Goal: Task Accomplishment & Management: Use online tool/utility

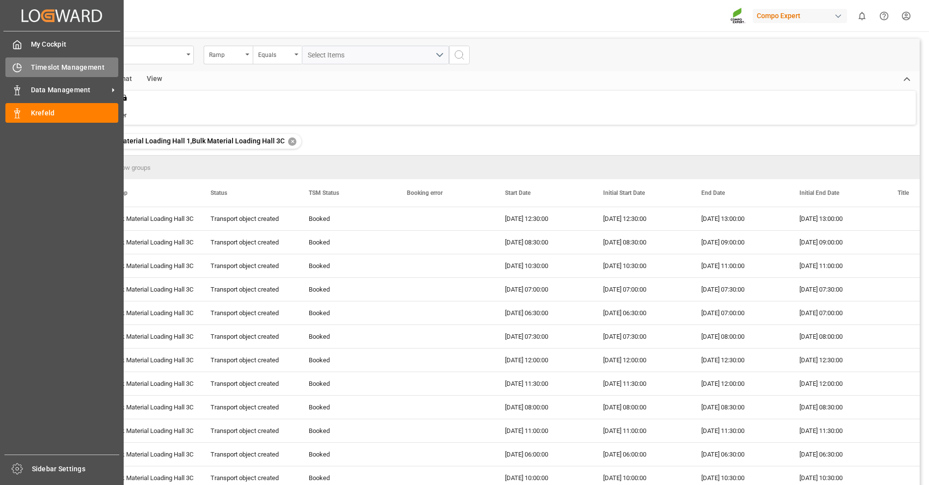
click at [22, 73] on div "Timeslot Management Timeslot Management" at bounding box center [61, 66] width 113 height 19
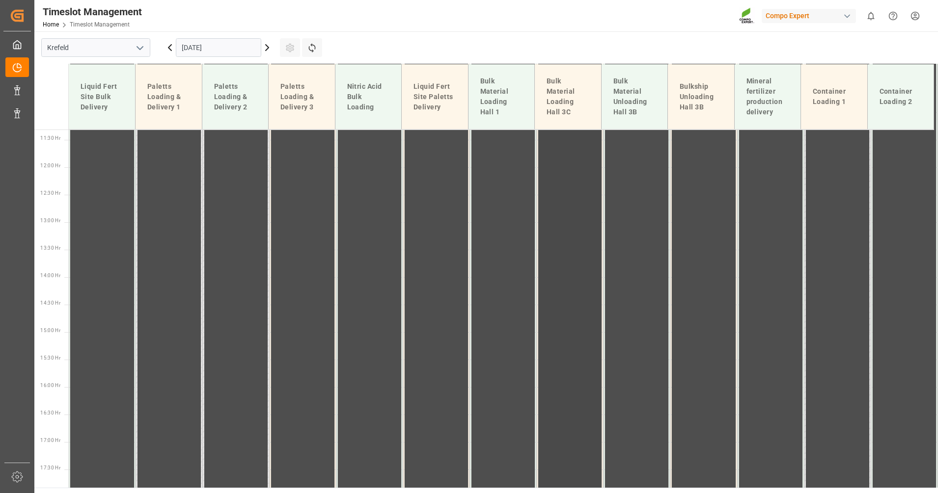
scroll to position [629, 0]
click at [269, 53] on icon at bounding box center [267, 48] width 12 height 12
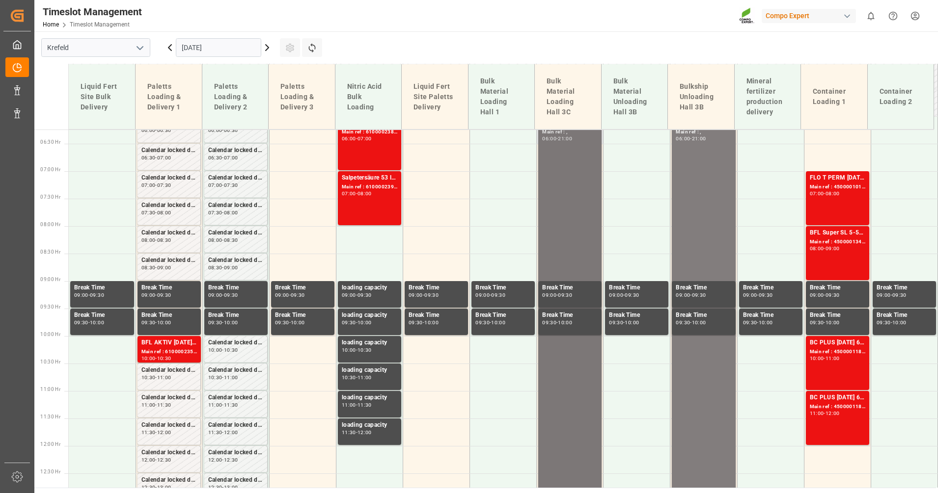
scroll to position [200, 0]
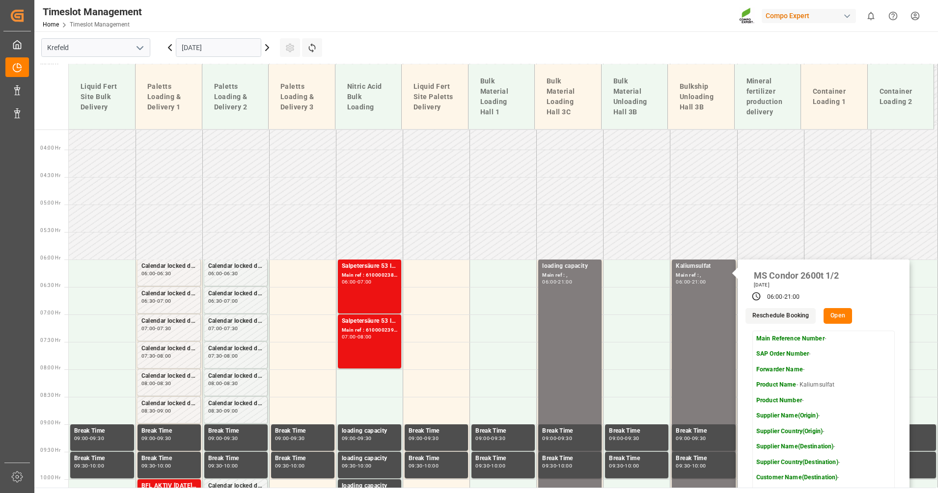
click at [267, 44] on icon at bounding box center [267, 48] width 12 height 12
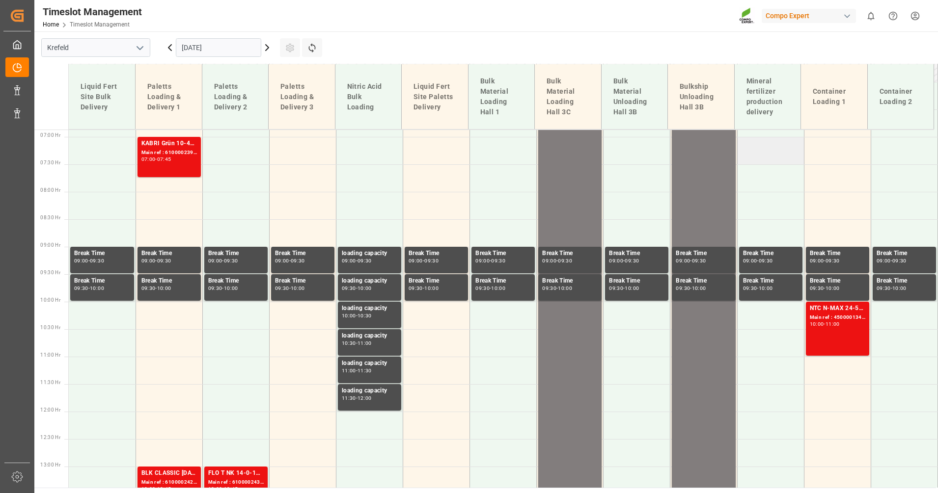
scroll to position [343, 0]
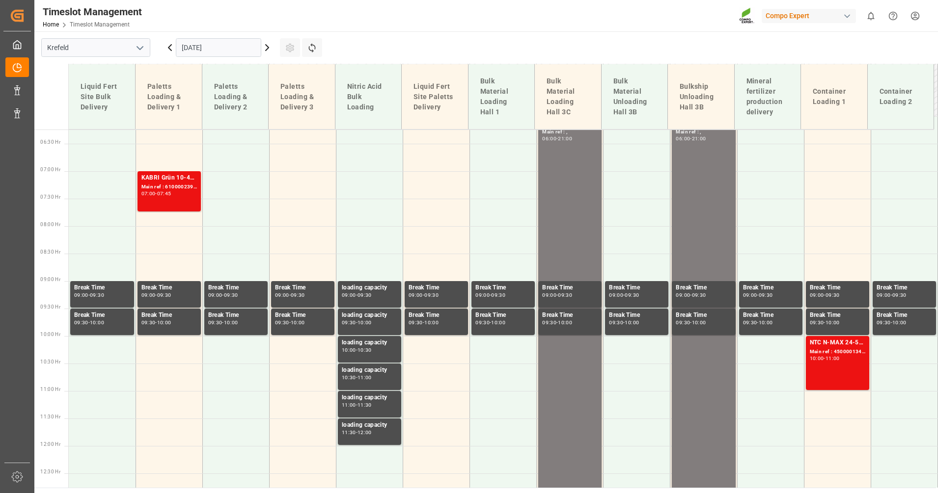
click at [268, 47] on icon at bounding box center [267, 48] width 3 height 6
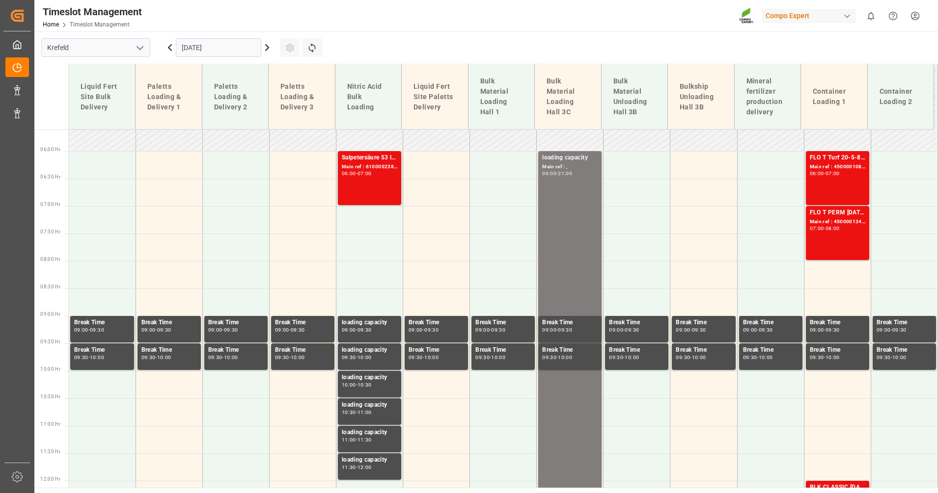
scroll to position [200, 0]
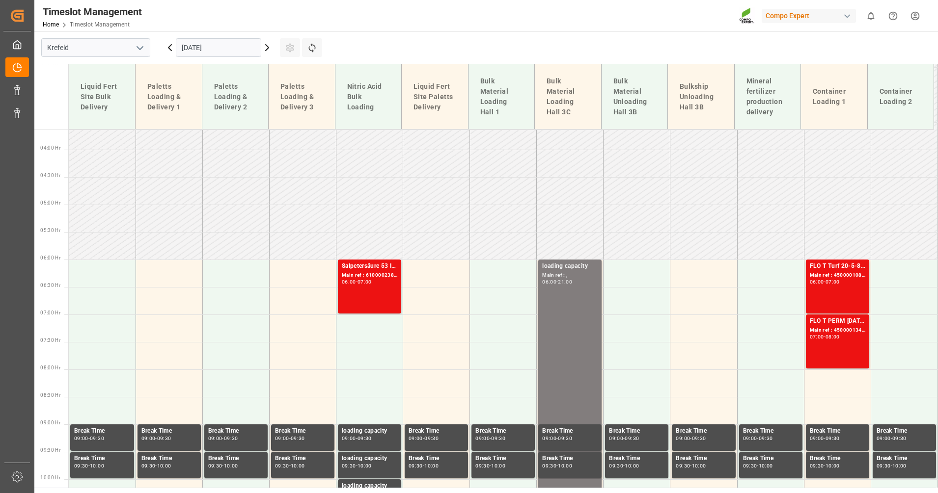
click at [269, 44] on icon at bounding box center [267, 48] width 12 height 12
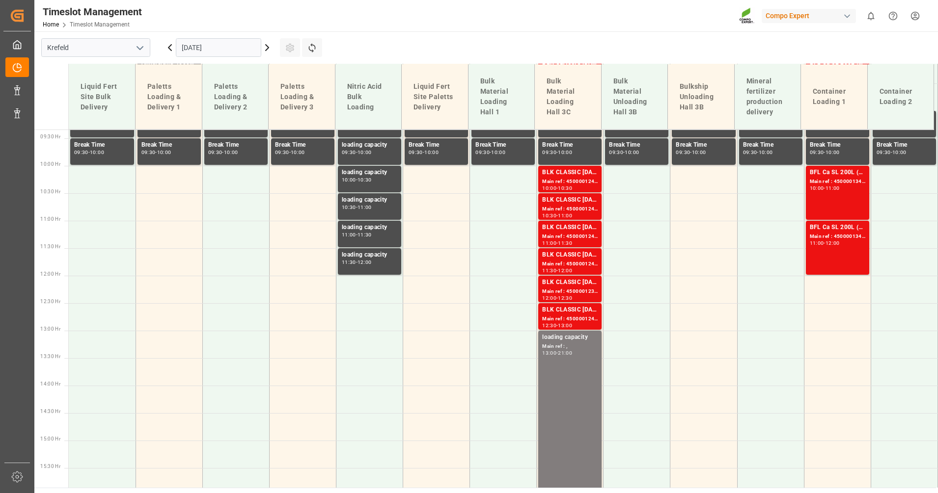
scroll to position [486, 0]
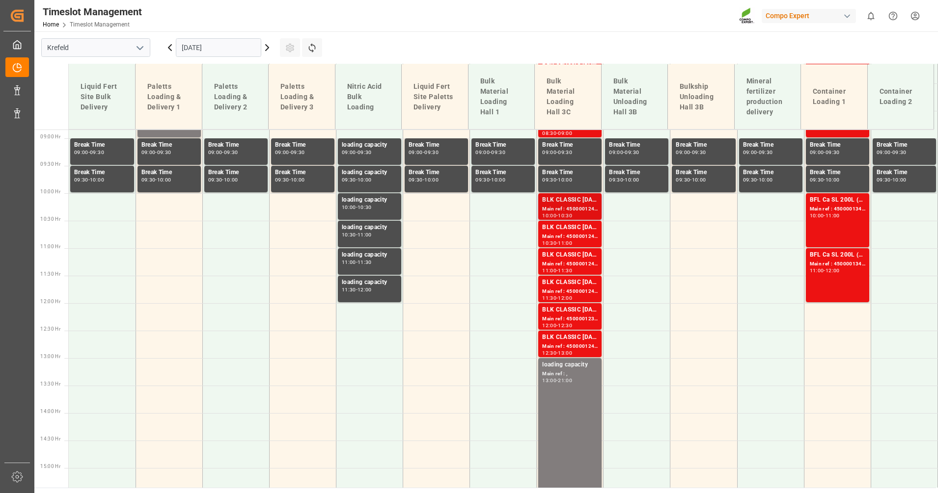
click at [574, 197] on div "BLK CLASSIC [DATE]+3+TE BULK" at bounding box center [569, 200] width 55 height 10
click at [573, 264] on div "Main ref : 4500001243, 2000001433" at bounding box center [569, 264] width 55 height 8
click at [265, 52] on icon at bounding box center [267, 48] width 12 height 12
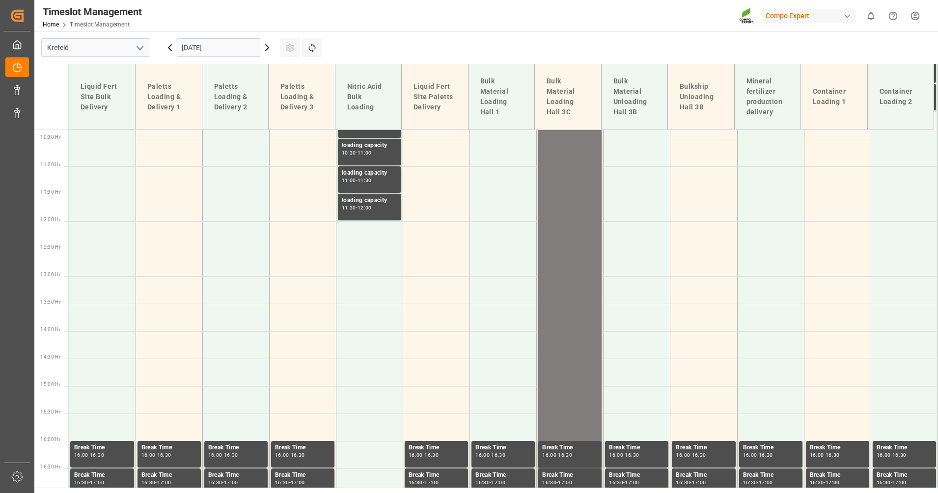
scroll to position [629, 0]
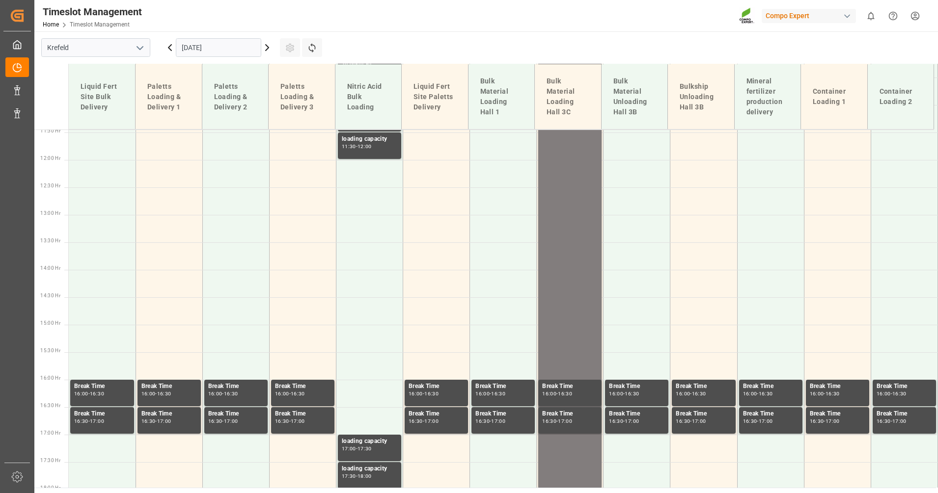
click at [265, 52] on icon at bounding box center [267, 48] width 12 height 12
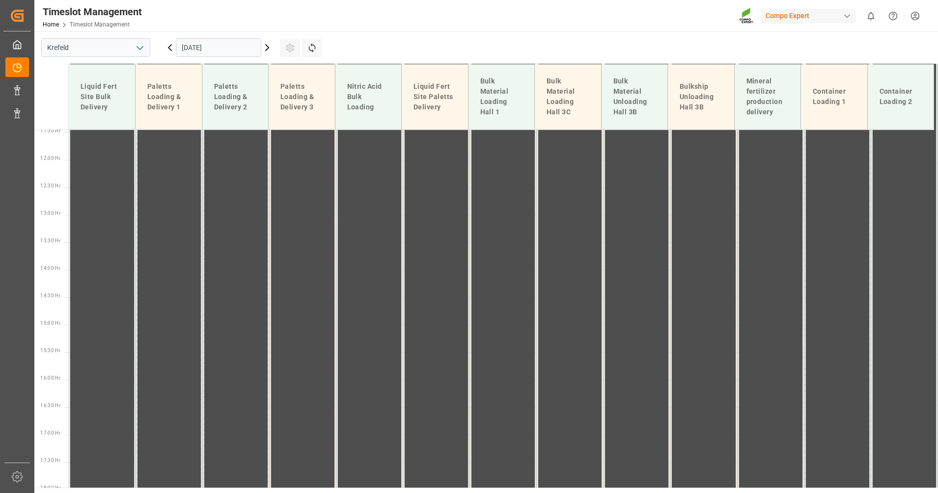
click at [265, 52] on icon at bounding box center [267, 48] width 12 height 12
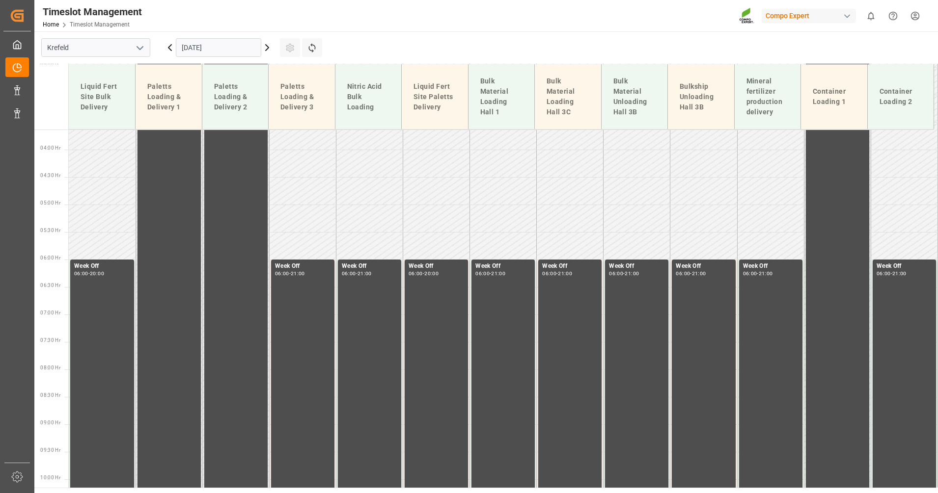
scroll to position [378, 0]
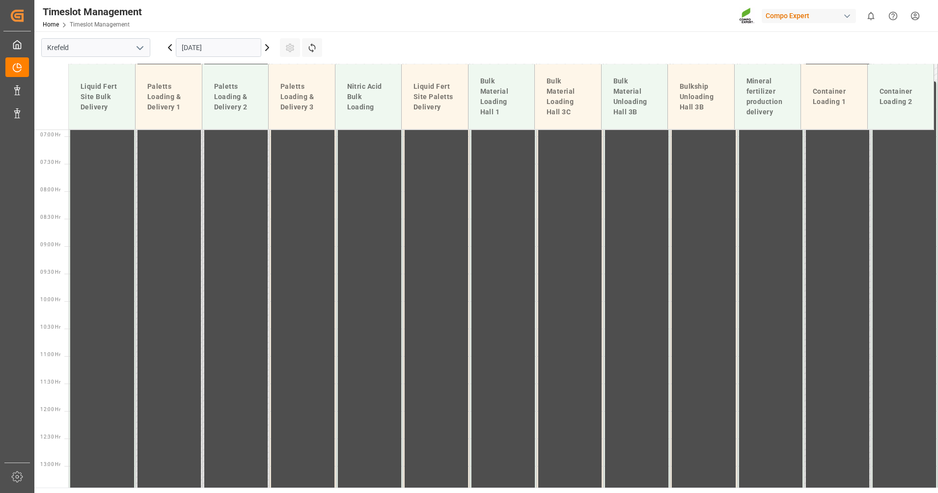
click at [265, 52] on icon at bounding box center [267, 48] width 12 height 12
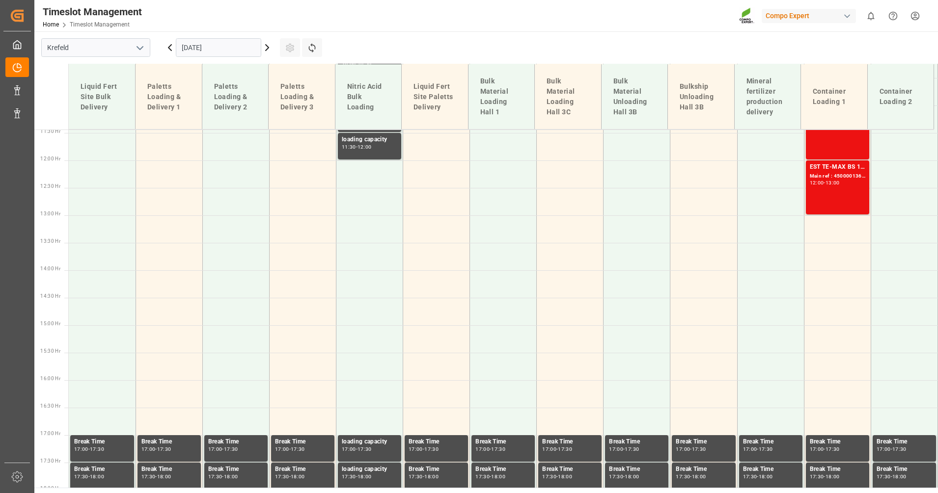
scroll to position [629, 0]
